Goal: Book appointment/travel/reservation

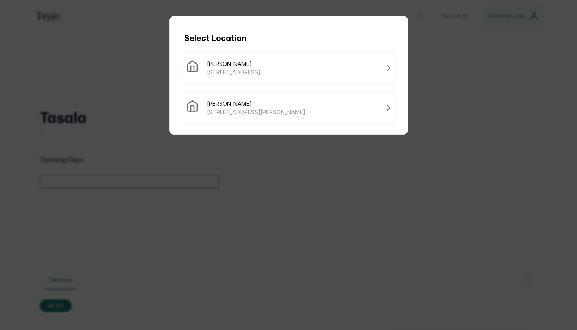
click at [236, 109] on span "[STREET_ADDRESS][PERSON_NAME]" at bounding box center [256, 112] width 99 height 8
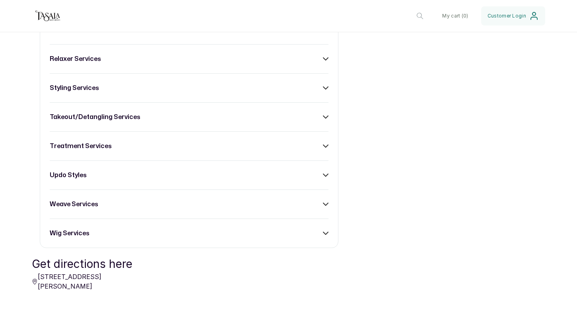
scroll to position [490, 0]
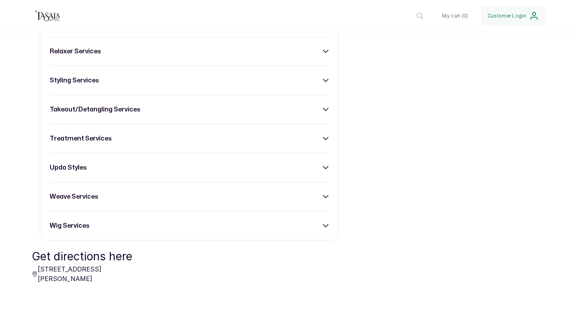
click at [132, 106] on div "braiding services children services - [DEMOGRAPHIC_DATA] colour services consul…" at bounding box center [189, 51] width 299 height 378
click at [132, 114] on h3 "takeout/detangling services" at bounding box center [95, 110] width 91 height 10
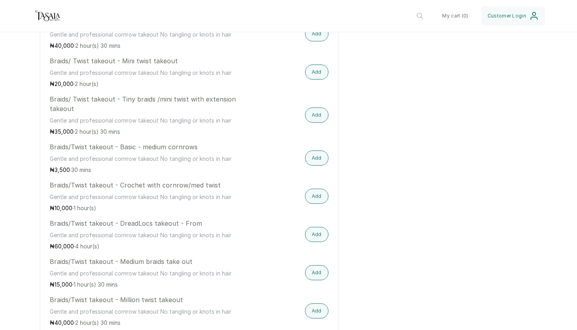
scroll to position [747, 0]
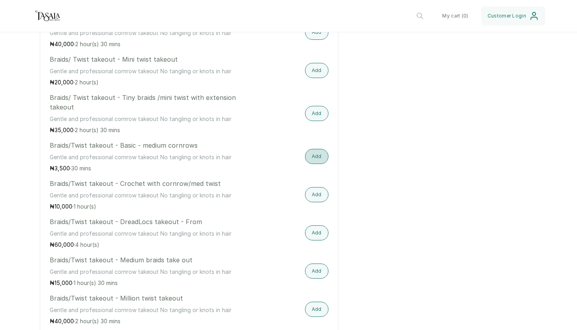
click at [320, 164] on button "Add" at bounding box center [316, 156] width 23 height 15
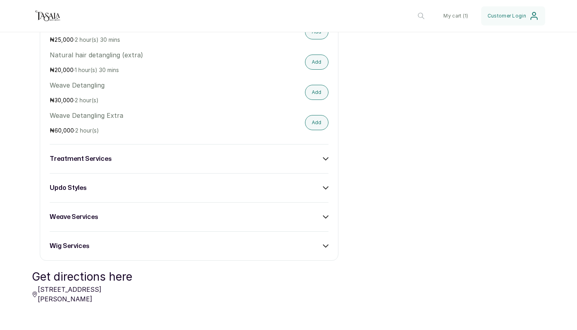
scroll to position [1229, 0]
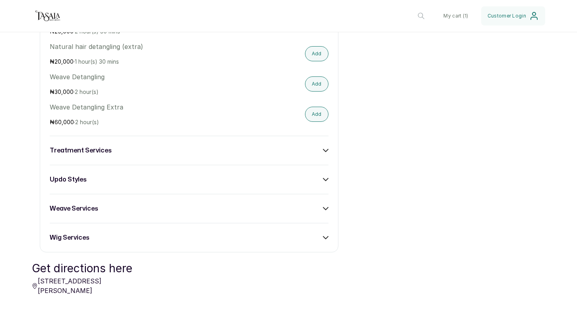
click at [323, 153] on icon at bounding box center [326, 151] width 6 height 6
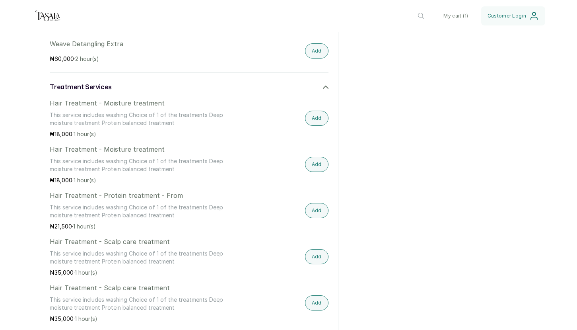
scroll to position [1306, 0]
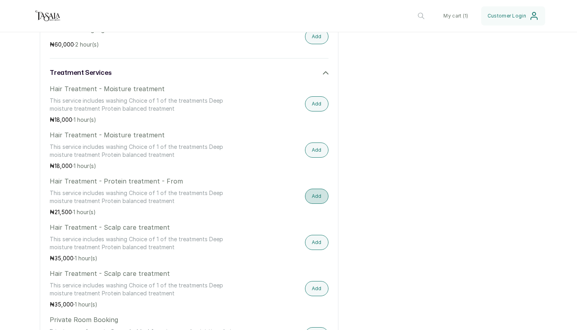
click at [313, 202] on button "Add" at bounding box center [316, 195] width 23 height 15
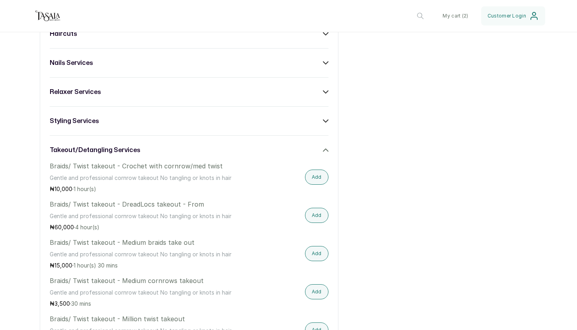
scroll to position [451, 0]
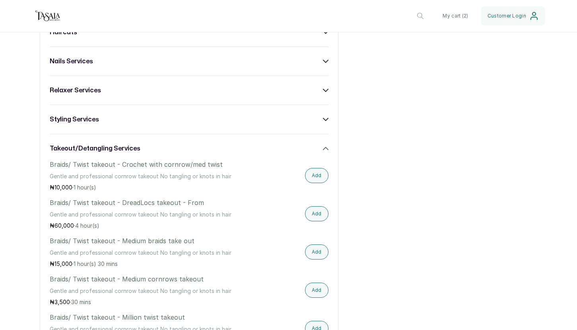
click at [319, 151] on div "takeout/detangling services" at bounding box center [189, 149] width 279 height 10
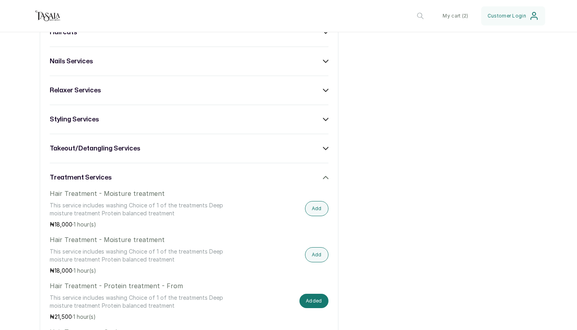
click at [323, 179] on icon at bounding box center [325, 177] width 5 height 2
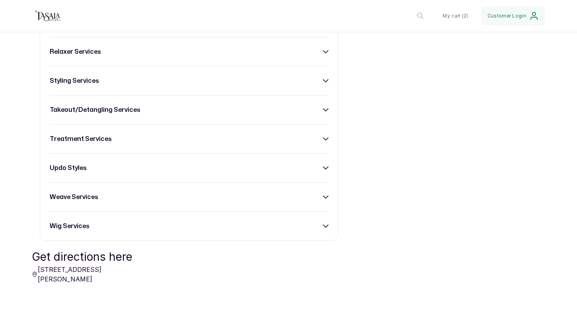
scroll to position [493, 0]
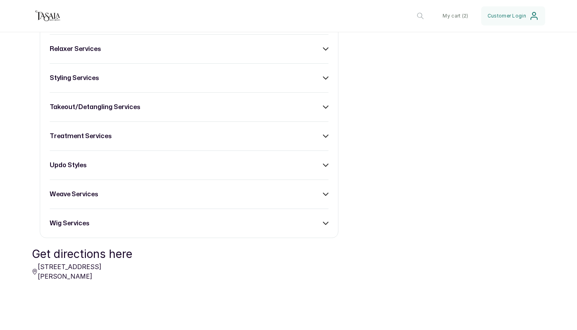
click at [323, 168] on icon at bounding box center [326, 165] width 6 height 6
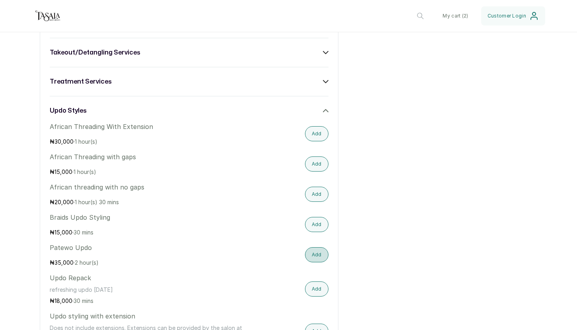
scroll to position [546, 0]
click at [323, 115] on icon at bounding box center [326, 112] width 6 height 6
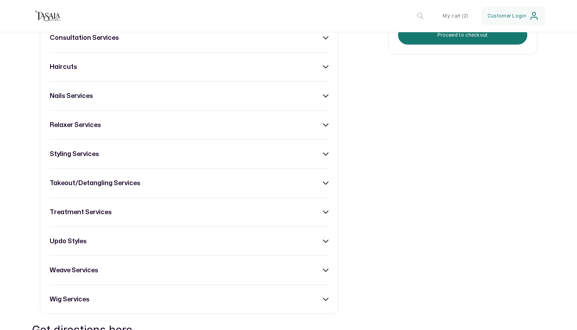
scroll to position [408, 0]
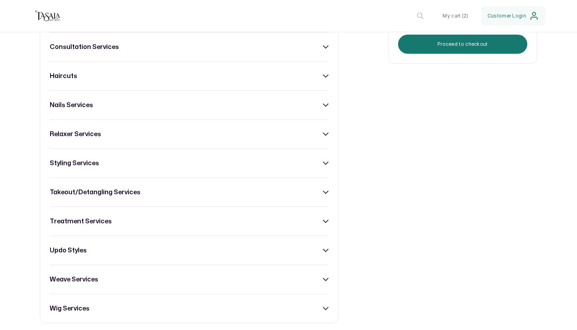
click at [323, 166] on icon at bounding box center [326, 163] width 6 height 6
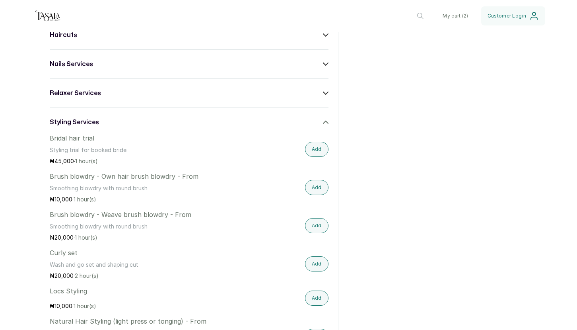
scroll to position [448, 0]
drag, startPoint x: 324, startPoint y: 127, endPoint x: 341, endPoint y: 114, distance: 21.6
click at [341, 114] on div "All braiding services children services - [DEMOGRAPHIC_DATA] colour services co…" at bounding box center [288, 227] width 497 height 706
click at [371, 146] on div "All braiding services children services - [DEMOGRAPHIC_DATA] colour services co…" at bounding box center [288, 227] width 497 height 706
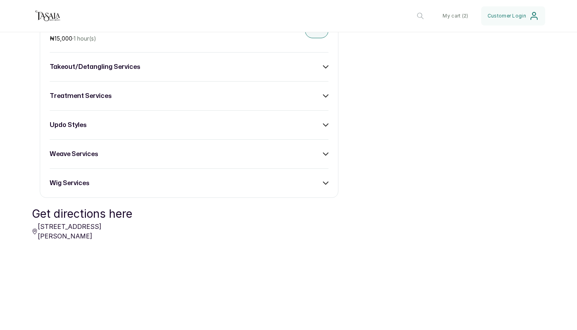
scroll to position [832, 0]
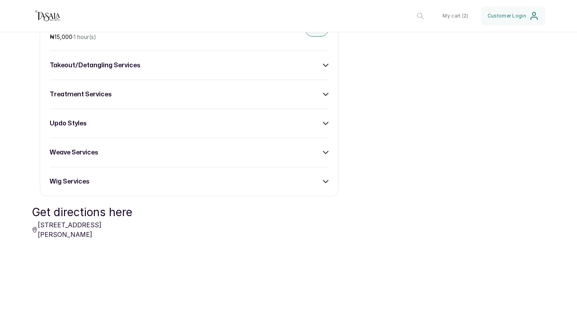
click at [323, 155] on icon at bounding box center [326, 152] width 6 height 6
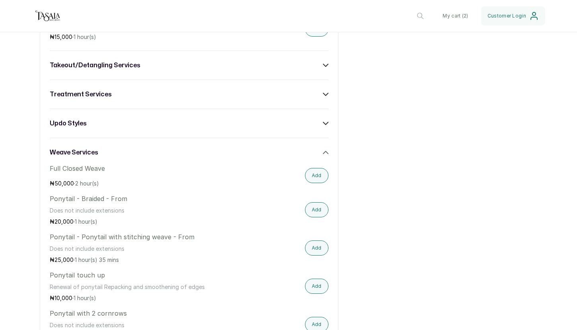
click at [323, 155] on icon at bounding box center [326, 152] width 6 height 6
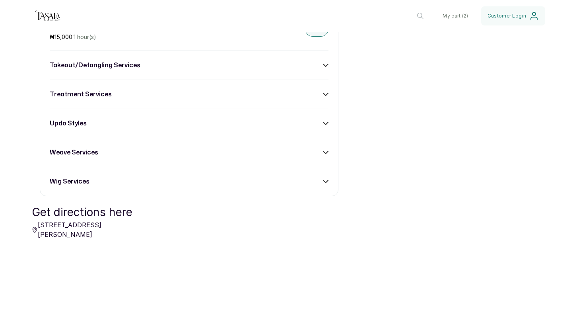
click at [317, 157] on div "weave services" at bounding box center [189, 153] width 279 height 10
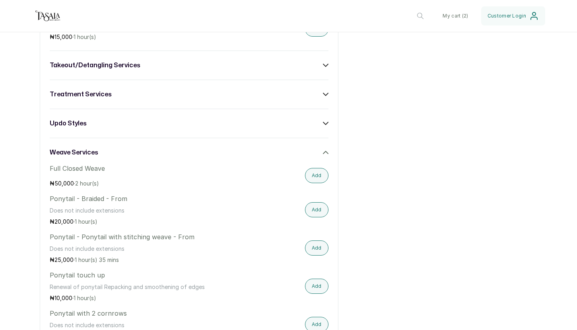
click at [323, 155] on icon at bounding box center [326, 152] width 6 height 6
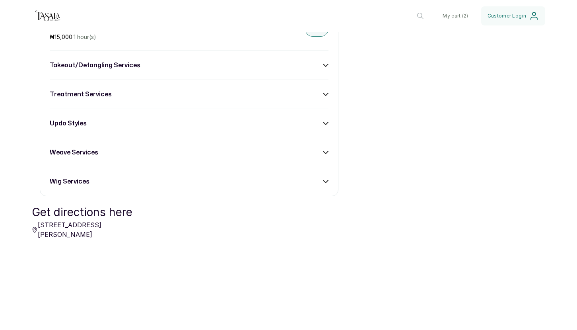
click at [323, 184] on icon at bounding box center [326, 182] width 6 height 6
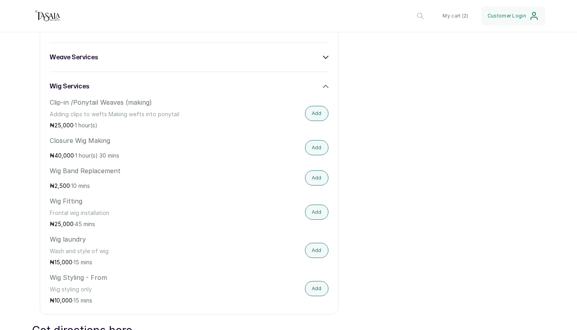
scroll to position [926, 0]
click at [322, 89] on div "wig services" at bounding box center [189, 87] width 279 height 10
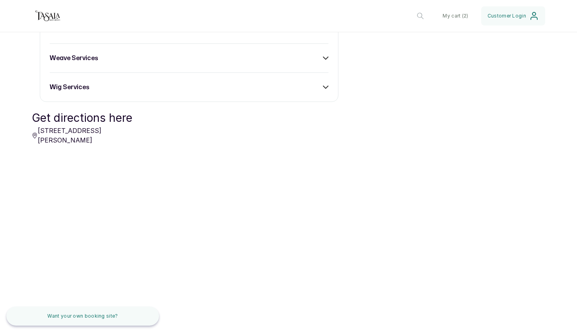
click at [323, 61] on icon at bounding box center [326, 58] width 6 height 6
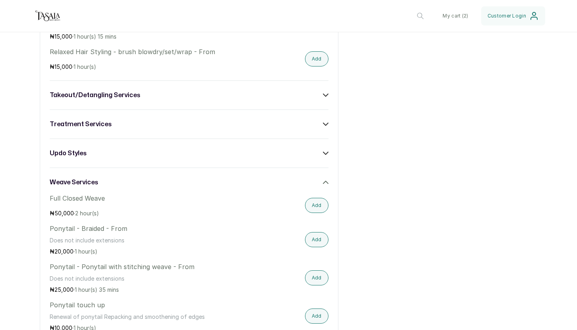
scroll to position [793, 0]
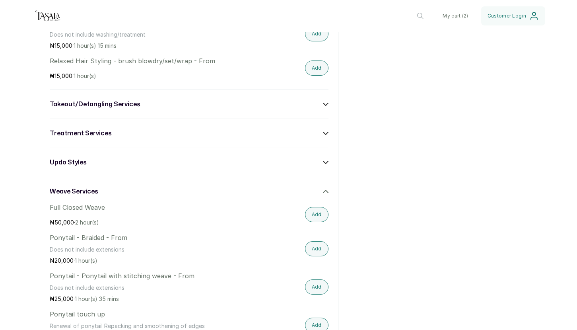
click at [323, 194] on icon at bounding box center [326, 191] width 6 height 6
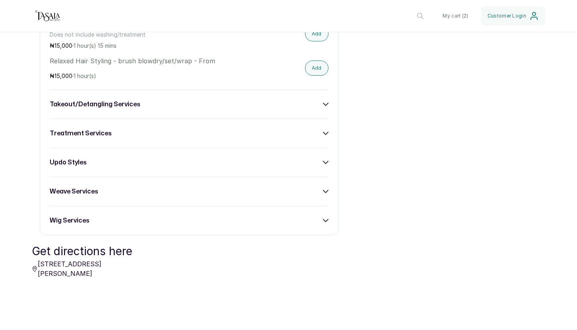
click at [323, 192] on icon at bounding box center [325, 191] width 5 height 2
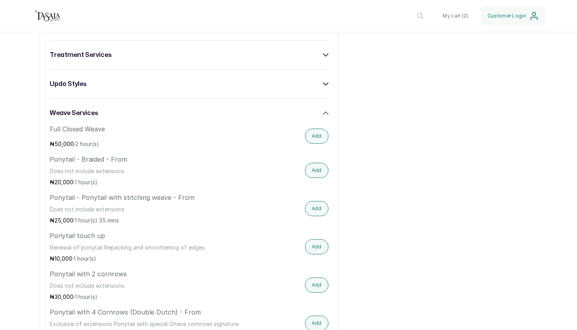
scroll to position [874, 0]
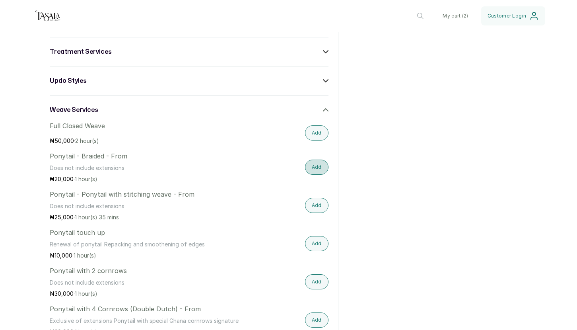
click at [314, 173] on button "Add" at bounding box center [316, 166] width 23 height 15
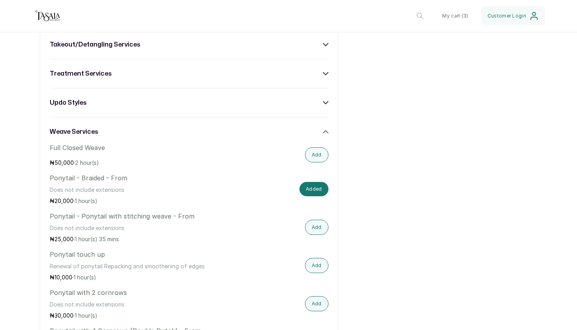
scroll to position [852, 0]
click at [323, 135] on icon at bounding box center [326, 133] width 6 height 6
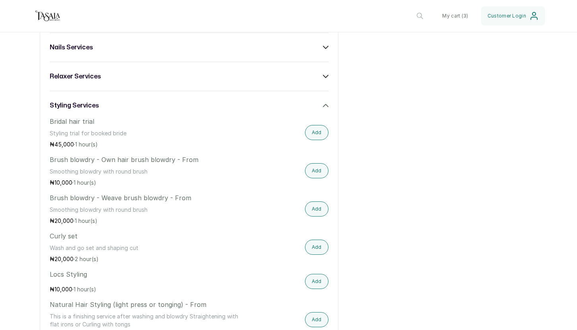
scroll to position [447, 0]
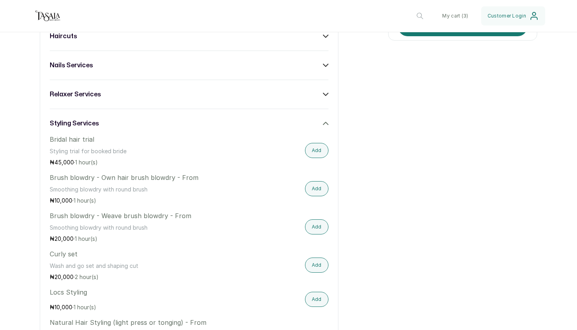
click at [323, 124] on icon at bounding box center [325, 123] width 5 height 2
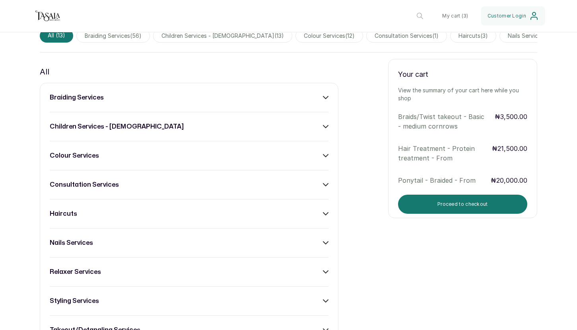
scroll to position [260, 0]
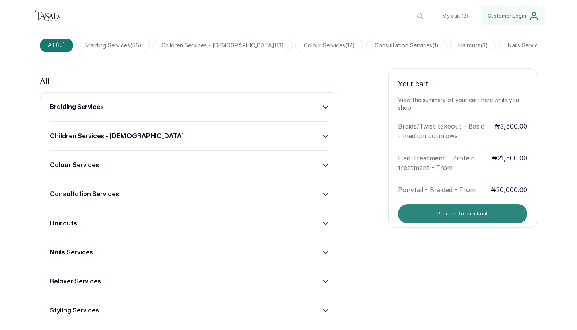
click at [435, 223] on button "Proceed to checkout" at bounding box center [462, 213] width 129 height 19
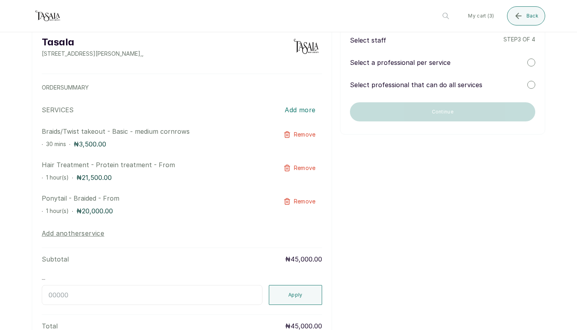
scroll to position [0, 0]
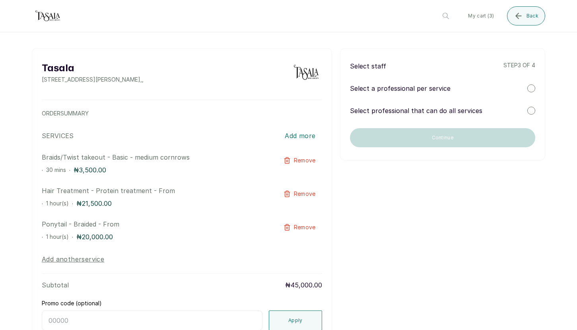
click at [527, 110] on div at bounding box center [531, 111] width 8 height 8
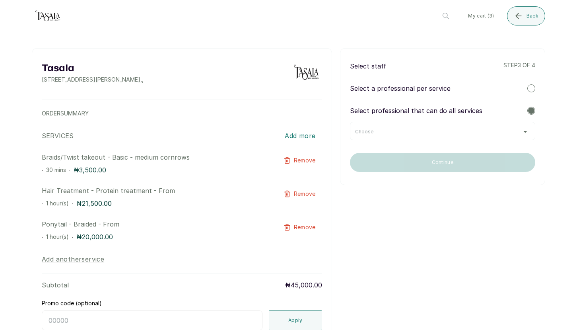
click at [514, 127] on div "Choose" at bounding box center [442, 131] width 185 height 18
click at [518, 133] on div "Choose" at bounding box center [442, 131] width 175 height 6
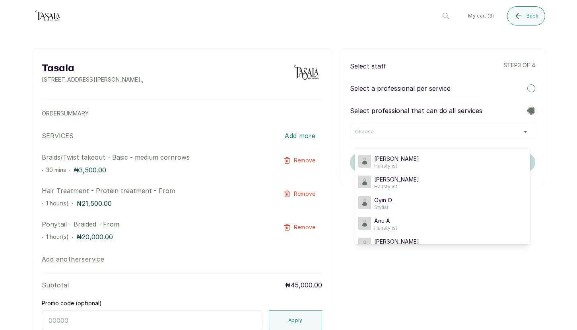
click at [518, 130] on div "Choose" at bounding box center [442, 131] width 175 height 6
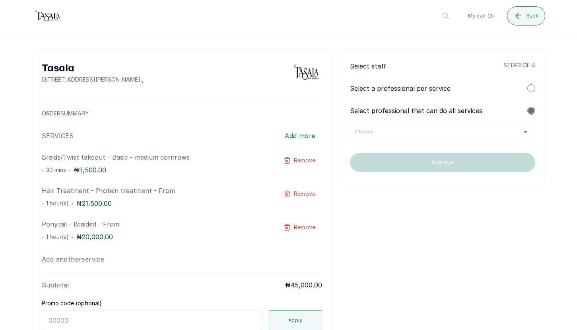
click at [352, 39] on div at bounding box center [288, 40] width 513 height 16
click at [518, 130] on div "Choose" at bounding box center [442, 131] width 175 height 6
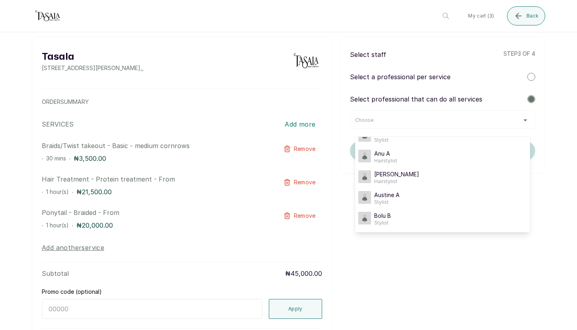
scroll to position [17, 0]
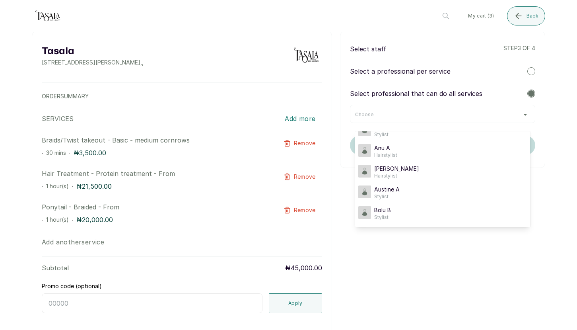
click at [528, 70] on div at bounding box center [531, 71] width 8 height 8
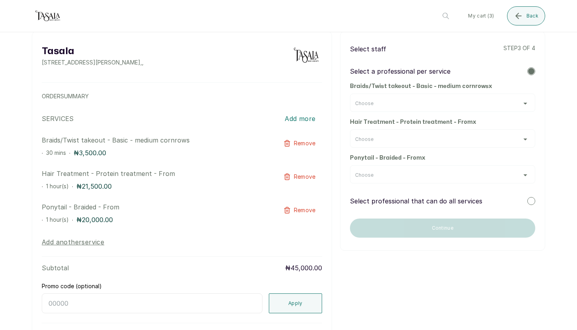
click at [518, 104] on div "Choose" at bounding box center [442, 103] width 175 height 6
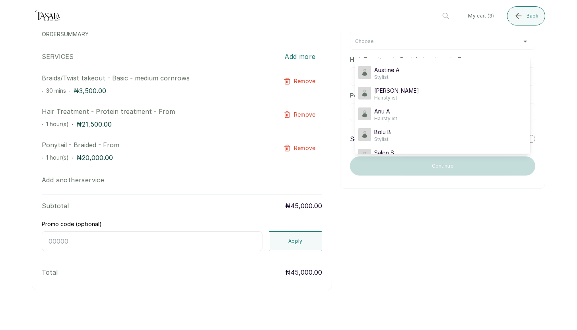
scroll to position [97, 0]
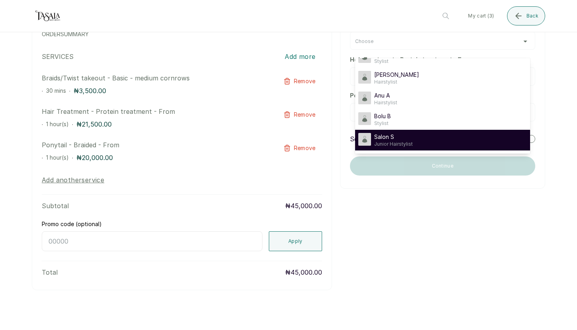
click at [395, 138] on span "Salon S" at bounding box center [393, 137] width 39 height 8
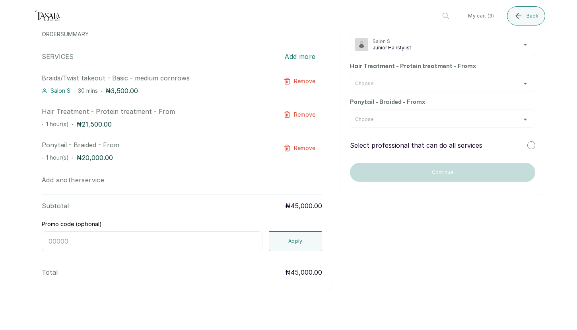
click at [427, 82] on div "Choose" at bounding box center [442, 83] width 175 height 6
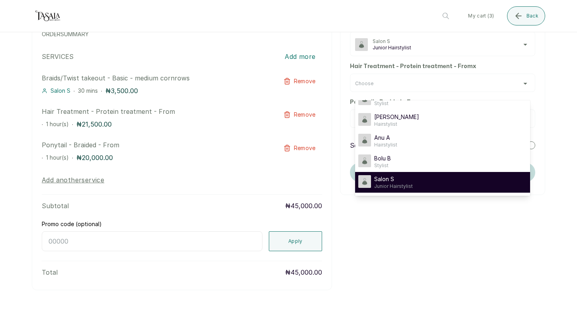
click at [403, 179] on span "Salon S" at bounding box center [393, 179] width 39 height 8
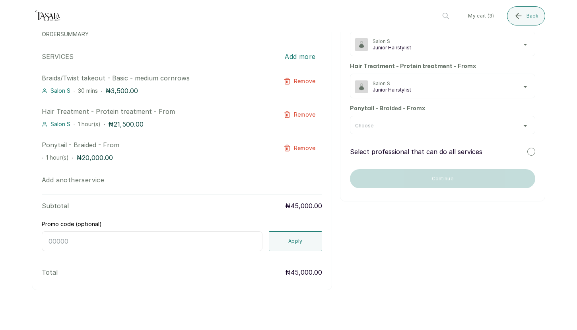
click at [409, 124] on div "Choose" at bounding box center [442, 125] width 175 height 6
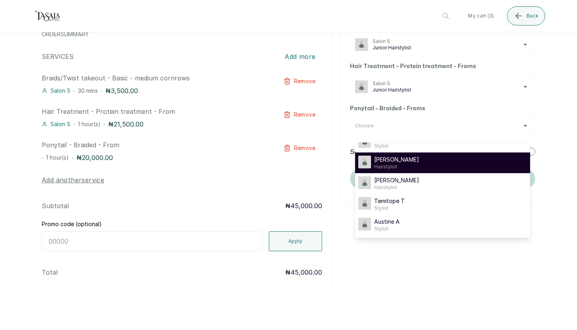
scroll to position [15, 0]
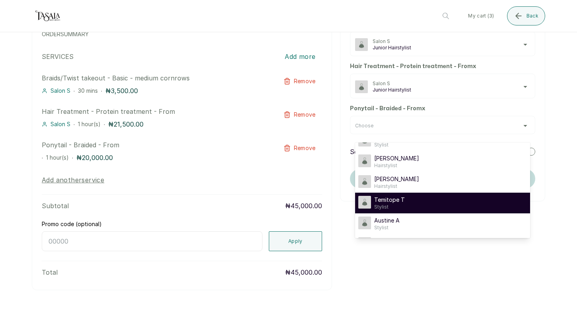
click at [395, 202] on span "Temitope T" at bounding box center [389, 200] width 31 height 8
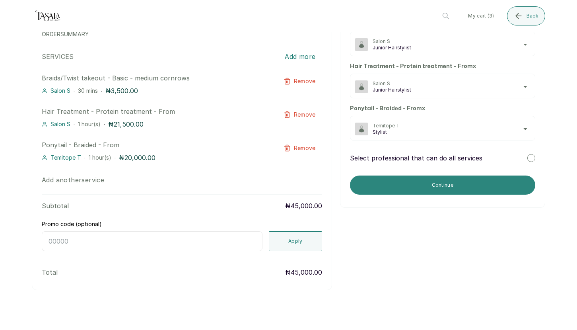
click at [421, 185] on button "Continue" at bounding box center [442, 184] width 185 height 19
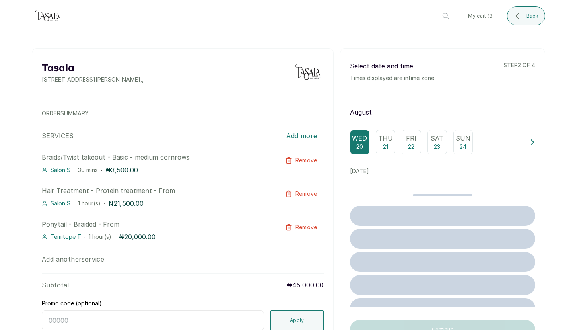
scroll to position [0, 0]
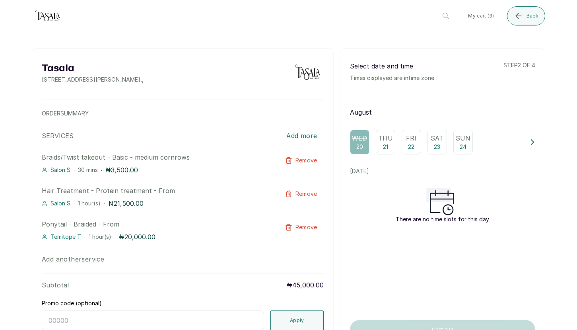
click at [380, 140] on p "Thu" at bounding box center [385, 138] width 15 height 10
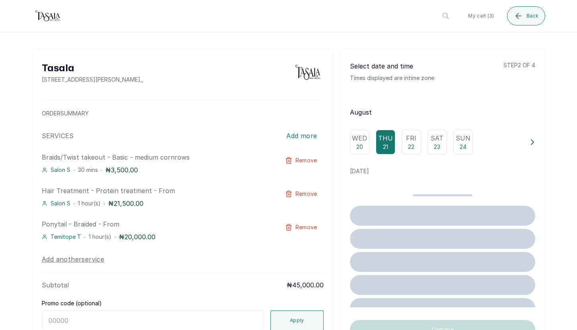
click at [408, 144] on p "22" at bounding box center [411, 147] width 6 height 8
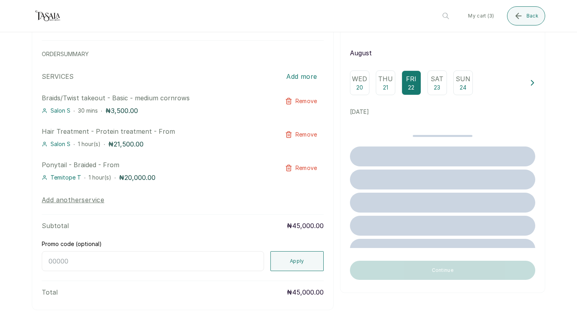
click at [359, 85] on div "Wed 20" at bounding box center [359, 82] width 19 height 25
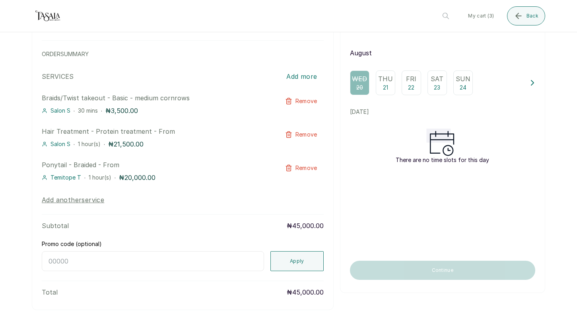
click at [385, 82] on p "Thu" at bounding box center [385, 79] width 15 height 10
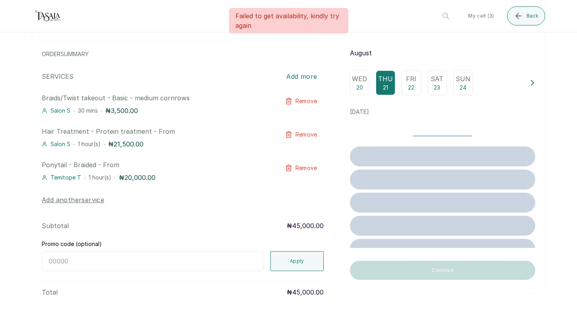
click at [411, 80] on p "Fri" at bounding box center [411, 79] width 10 height 10
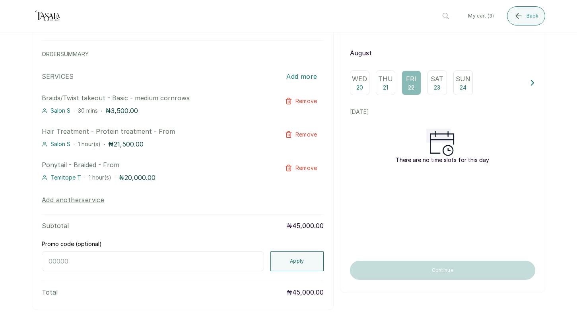
click at [434, 85] on p "23" at bounding box center [437, 87] width 6 height 8
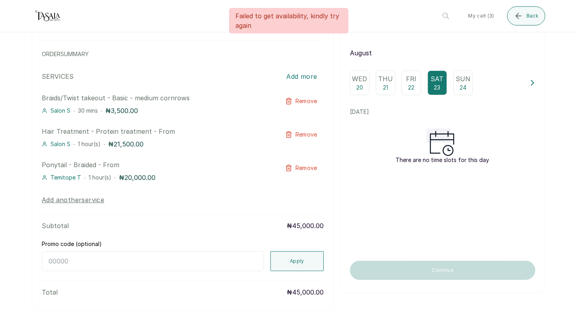
click at [460, 88] on p "24" at bounding box center [463, 87] width 7 height 8
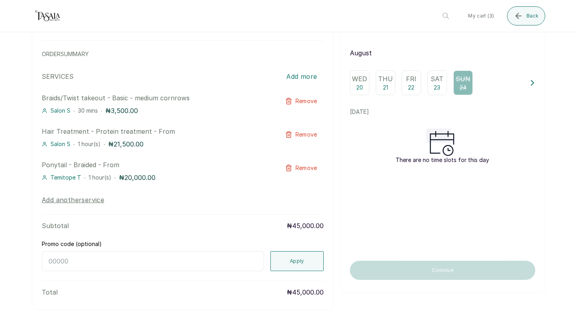
click at [431, 82] on p "Sat" at bounding box center [437, 79] width 13 height 10
